Goal: Information Seeking & Learning: Learn about a topic

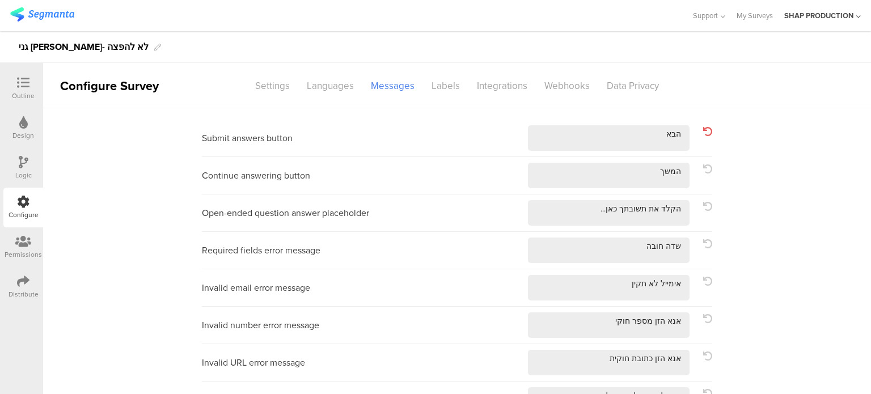
click at [33, 13] on img at bounding box center [42, 14] width 64 height 14
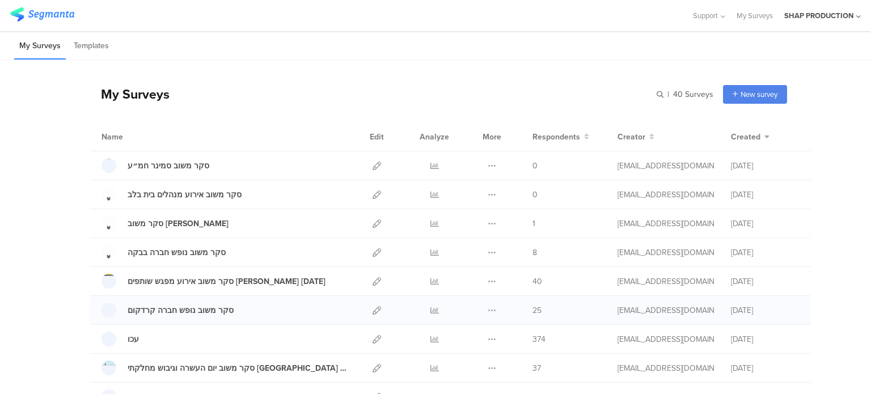
scroll to position [57, 0]
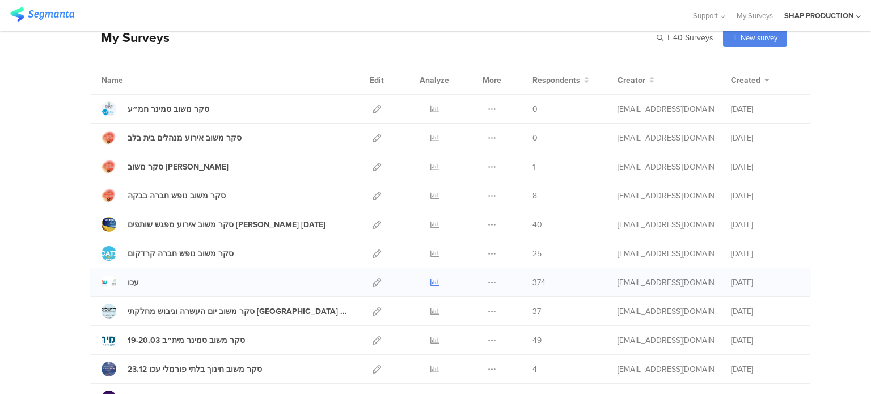
click at [430, 283] on icon at bounding box center [434, 282] width 9 height 9
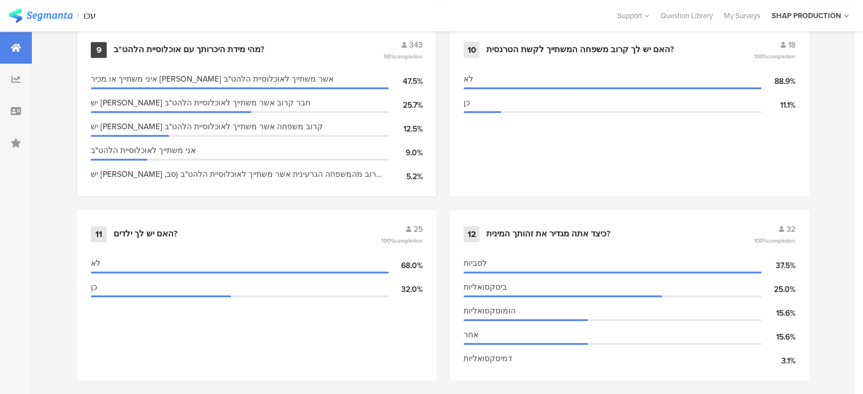
scroll to position [1191, 0]
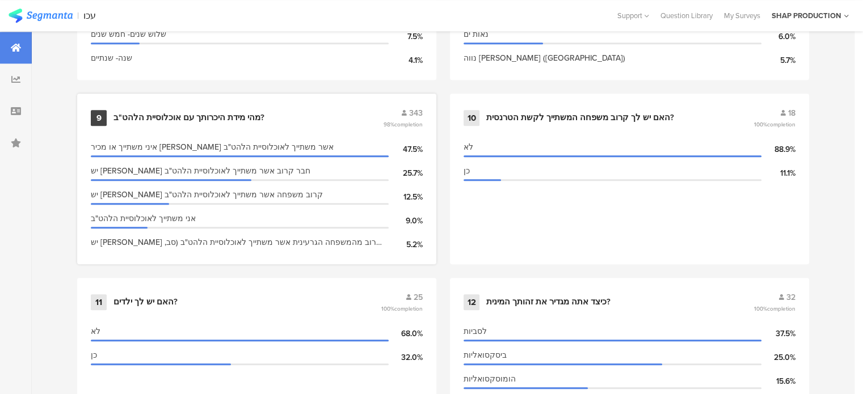
click at [238, 112] on div "מהי מידת היכרותך עם אוכלוסיית הלהט"ב?" at bounding box center [188, 117] width 151 height 11
